Goal: Task Accomplishment & Management: Manage account settings

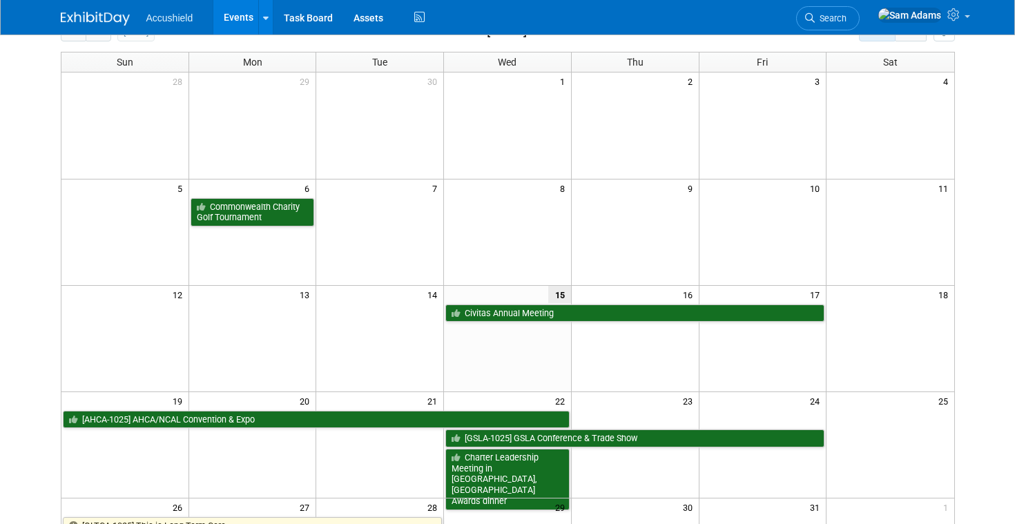
scroll to position [107, 0]
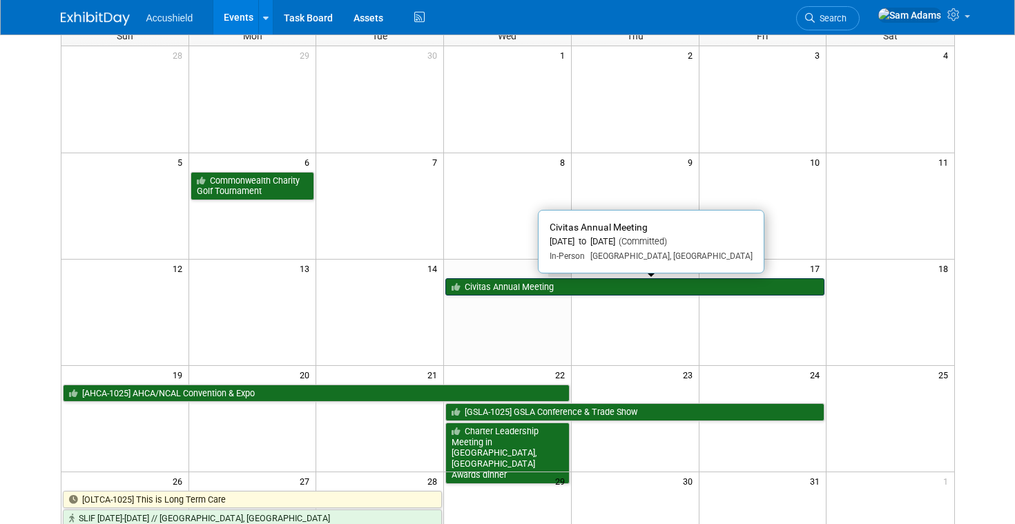
click at [500, 291] on link "Civitas Annual Meeting" at bounding box center [634, 287] width 379 height 18
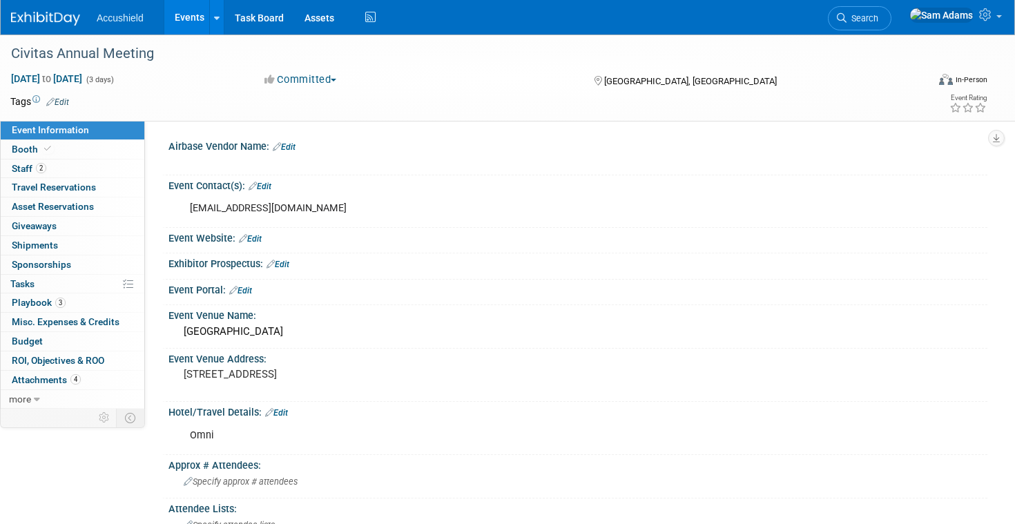
select select "Yes"
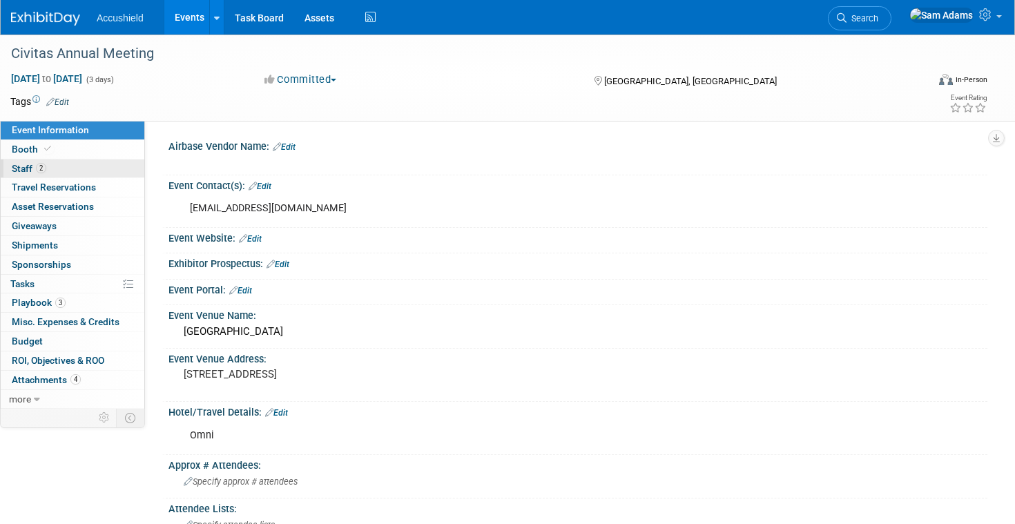
click at [61, 172] on link "2 Staff 2" at bounding box center [73, 169] width 144 height 19
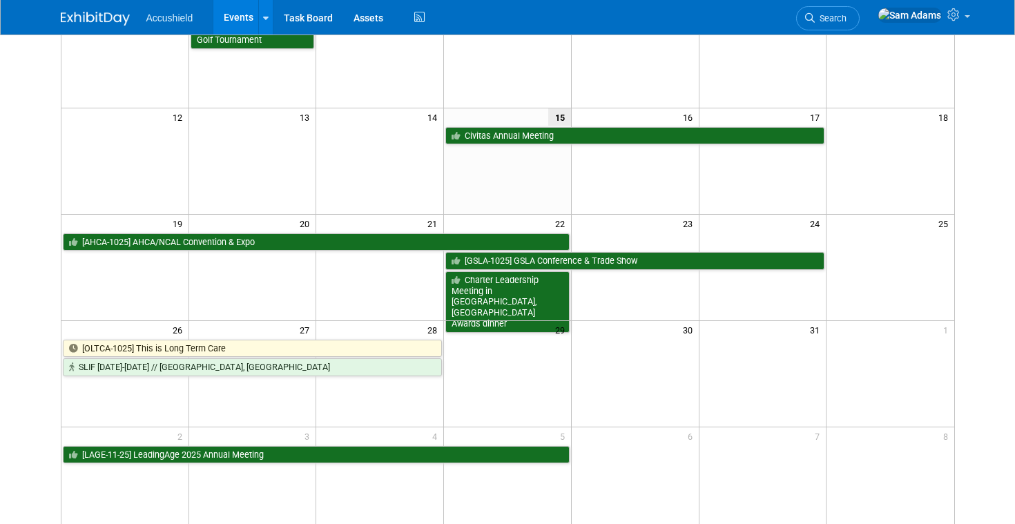
scroll to position [265, 0]
